Goal: Information Seeking & Learning: Learn about a topic

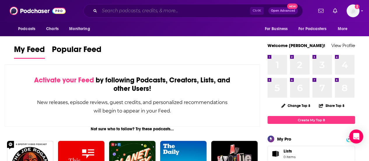
click at [141, 12] on input "Search podcasts, credits, & more..." at bounding box center [174, 10] width 150 height 9
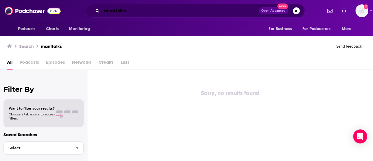
click at [115, 9] on input "manttalks" at bounding box center [180, 10] width 157 height 9
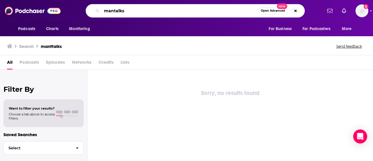
type input "mantalks"
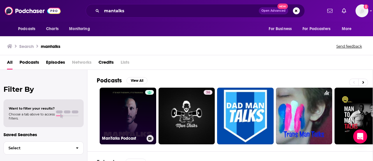
click at [125, 103] on link "ManTalks Podcast" at bounding box center [128, 115] width 57 height 57
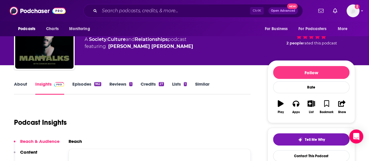
scroll to position [29, 0]
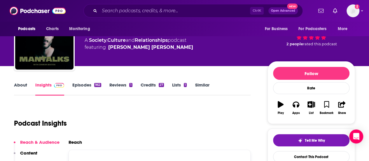
click at [85, 84] on link "Episodes 962" at bounding box center [86, 88] width 29 height 13
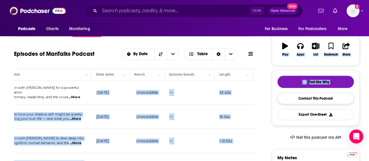
scroll to position [0, 165]
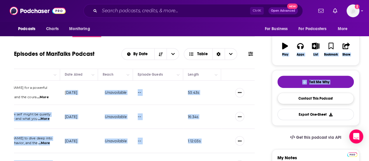
drag, startPoint x: 231, startPoint y: 93, endPoint x: 286, endPoint y: 95, distance: 54.2
click at [75, 89] on td "[DATE]" at bounding box center [79, 92] width 38 height 24
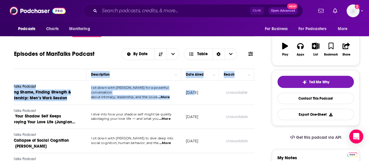
scroll to position [0, 0]
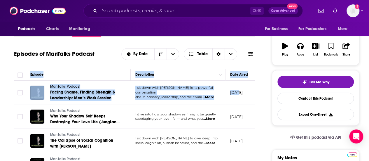
drag, startPoint x: 32, startPoint y: 87, endPoint x: 0, endPoint y: 80, distance: 32.8
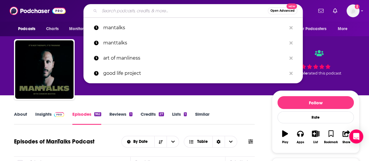
click at [126, 10] on input "Search podcasts, credits, & more..." at bounding box center [183, 10] width 168 height 9
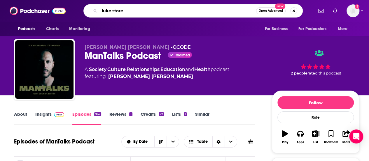
type input "[PERSON_NAME]"
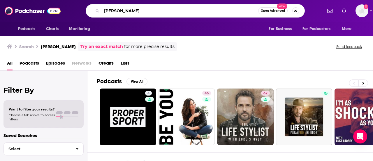
drag, startPoint x: 132, startPoint y: 8, endPoint x: 0, endPoint y: 8, distance: 131.7
click at [0, 8] on div "Podcasts Charts Monitoring [PERSON_NAME] Open Advanced New For Business For Pod…" at bounding box center [186, 11] width 373 height 22
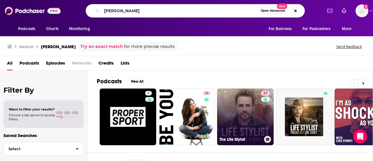
click at [257, 127] on link "67 The Life Stylist" at bounding box center [245, 116] width 57 height 57
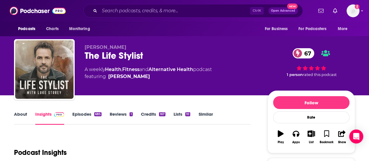
click at [75, 112] on link "Episodes 685" at bounding box center [86, 117] width 29 height 13
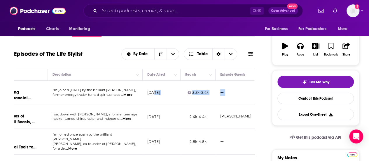
scroll to position [0, 165]
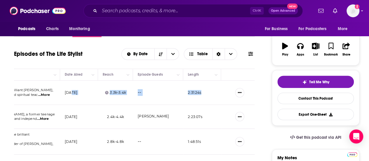
drag, startPoint x: 237, startPoint y: 90, endPoint x: 271, endPoint y: 90, distance: 34.4
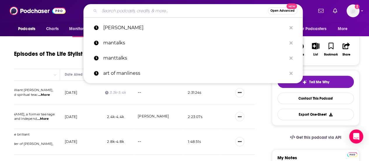
click at [172, 10] on input "Search podcasts, credits, & more..." at bounding box center [183, 10] width 168 height 9
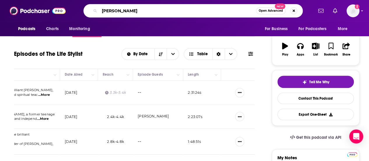
type input "[PERSON_NAME]"
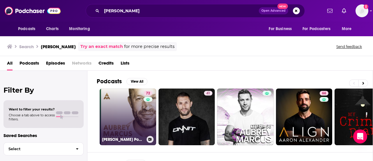
click at [126, 109] on link "72 [PERSON_NAME] Podcast" at bounding box center [128, 116] width 57 height 57
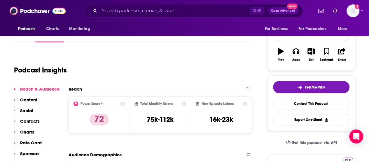
scroll to position [58, 0]
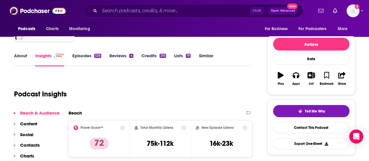
click at [17, 55] on link "About" at bounding box center [20, 59] width 13 height 13
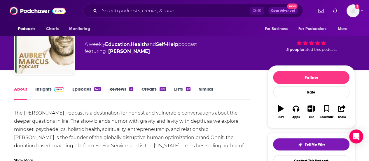
scroll to position [58, 0]
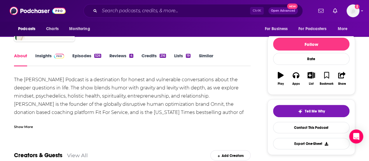
click at [75, 57] on link "Episodes 526" at bounding box center [86, 59] width 29 height 13
